Goal: Browse casually: Explore the website without a specific task or goal

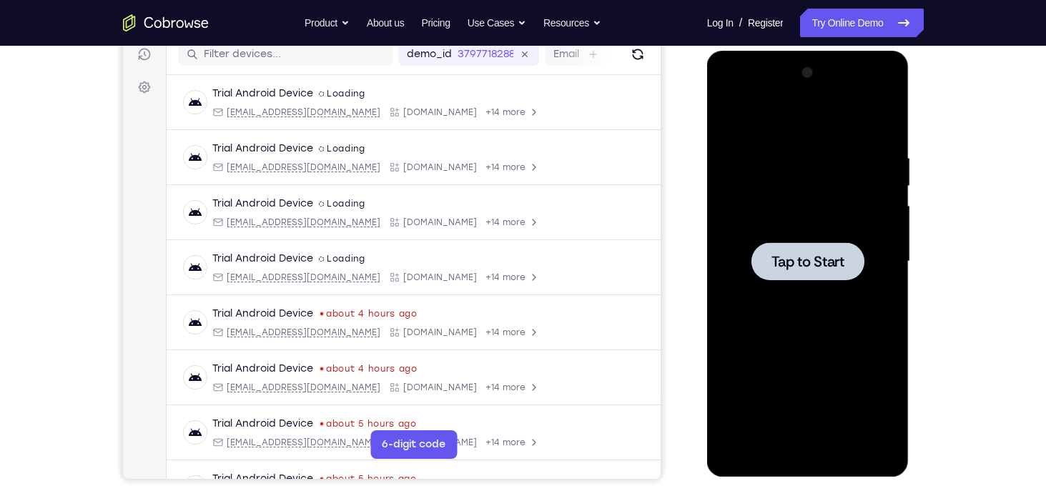
scroll to position [186, 0]
click at [784, 222] on div at bounding box center [808, 261] width 180 height 400
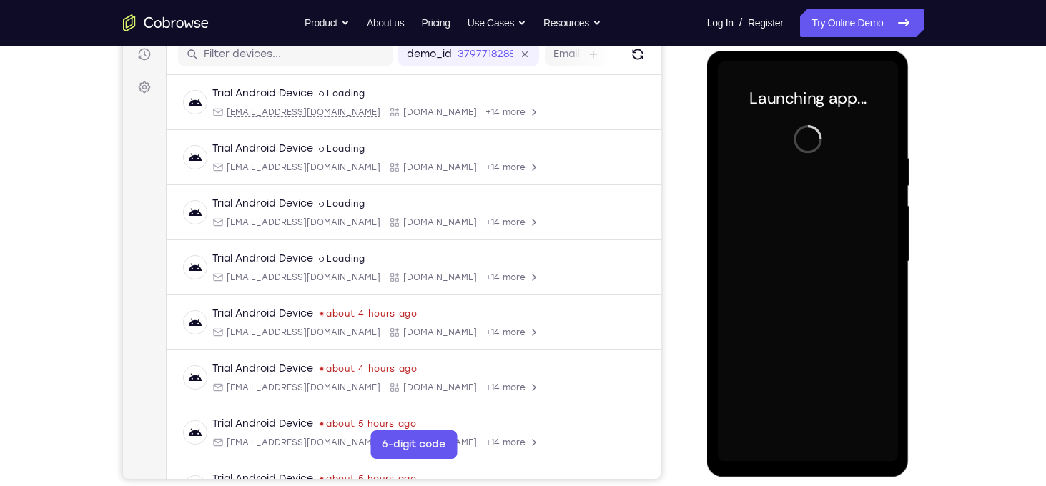
click at [816, 458] on div at bounding box center [808, 261] width 180 height 400
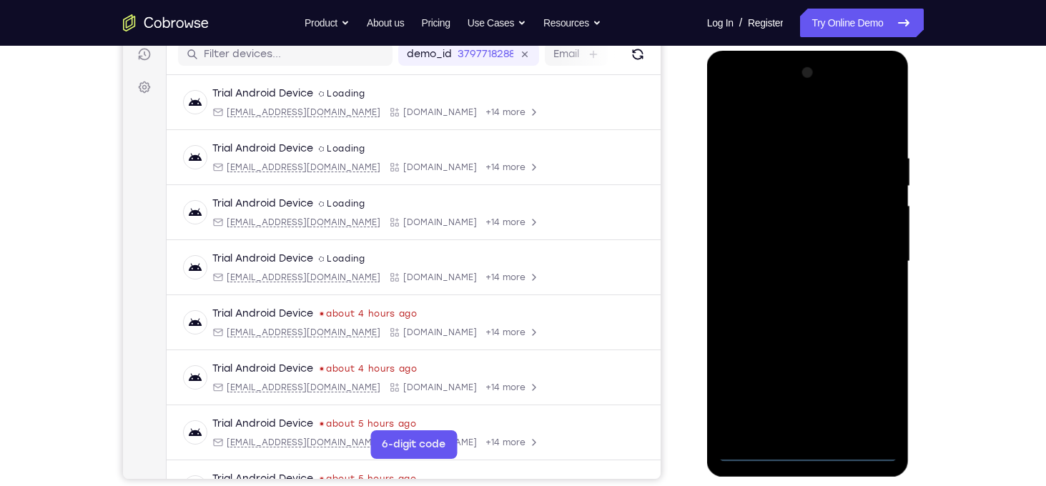
click at [814, 455] on div at bounding box center [808, 261] width 180 height 400
click at [871, 395] on div at bounding box center [808, 261] width 180 height 400
click at [764, 116] on div at bounding box center [808, 261] width 180 height 400
click at [874, 262] on div at bounding box center [808, 261] width 180 height 400
click at [791, 288] on div at bounding box center [808, 261] width 180 height 400
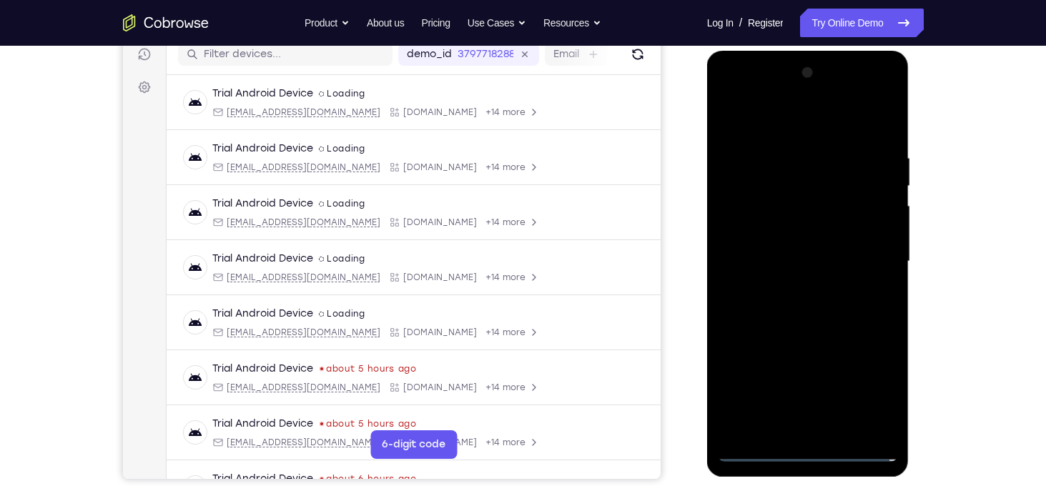
click at [786, 252] on div at bounding box center [808, 261] width 180 height 400
click at [792, 237] on div at bounding box center [808, 261] width 180 height 400
click at [789, 258] on div at bounding box center [808, 261] width 180 height 400
click at [770, 307] on div at bounding box center [808, 261] width 180 height 400
click at [794, 304] on div at bounding box center [808, 261] width 180 height 400
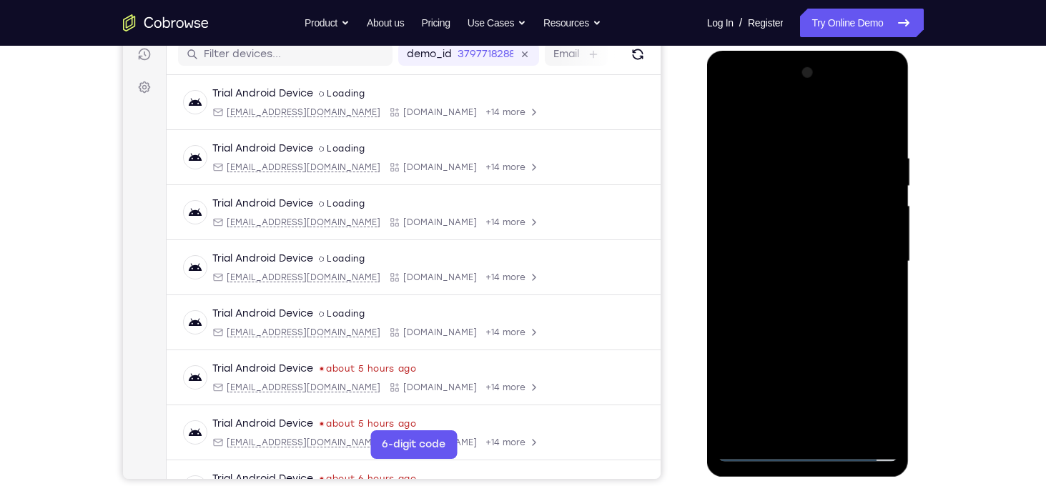
click at [796, 297] on div at bounding box center [808, 261] width 180 height 400
drag, startPoint x: 773, startPoint y: 130, endPoint x: 771, endPoint y: 71, distance: 59.4
click at [771, 71] on div at bounding box center [808, 261] width 180 height 400
click at [884, 136] on div at bounding box center [808, 261] width 180 height 400
click at [889, 412] on div at bounding box center [808, 261] width 180 height 400
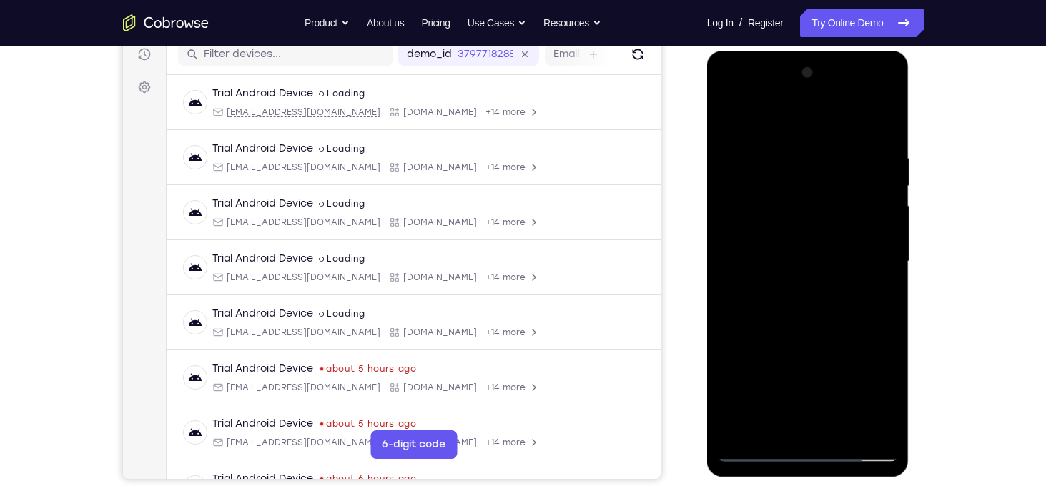
drag, startPoint x: 845, startPoint y: 347, endPoint x: 840, endPoint y: 292, distance: 55.3
click at [840, 292] on div at bounding box center [808, 261] width 180 height 400
click at [772, 433] on div at bounding box center [808, 261] width 180 height 400
drag, startPoint x: 836, startPoint y: 285, endPoint x: 834, endPoint y: 185, distance: 100.1
click at [834, 185] on div at bounding box center [808, 261] width 180 height 400
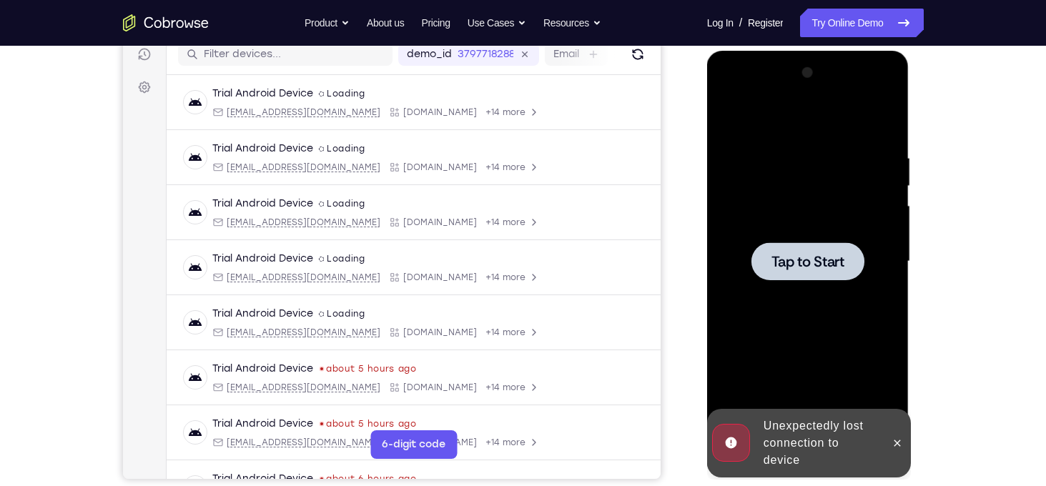
click at [828, 248] on div at bounding box center [807, 261] width 113 height 38
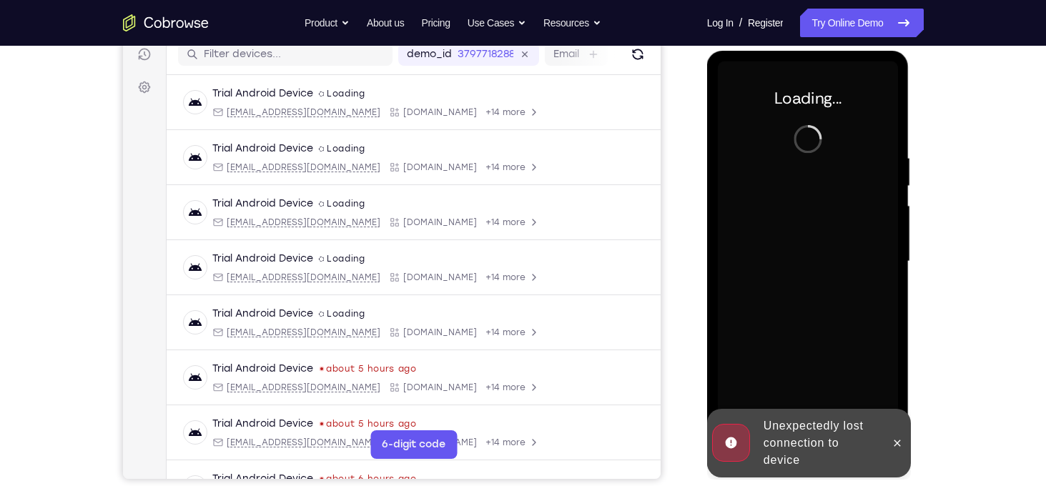
click at [905, 452] on div at bounding box center [897, 443] width 23 height 69
